Goal: Transaction & Acquisition: Purchase product/service

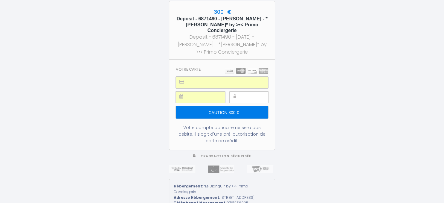
click at [289, 103] on div "300 € Deposit - 6871490 - [PERSON_NAME] - *[PERSON_NAME]* by >•< Primo Concierg…" at bounding box center [222, 101] width 444 height 203
click at [238, 109] on input "Caution 300 €" at bounding box center [222, 112] width 92 height 13
drag, startPoint x: 314, startPoint y: 99, endPoint x: 244, endPoint y: 93, distance: 70.8
click at [244, 93] on div "300 € Deposit - 6871490 - [PERSON_NAME] - *[PERSON_NAME]* by >•< Primo Concierg…" at bounding box center [222, 101] width 444 height 203
click at [240, 107] on input "Caution 300 €" at bounding box center [222, 112] width 92 height 13
